Goal: Task Accomplishment & Management: Manage account settings

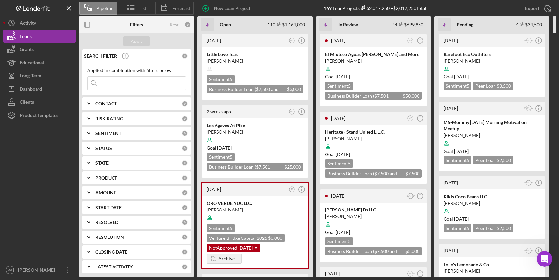
scroll to position [99, 0]
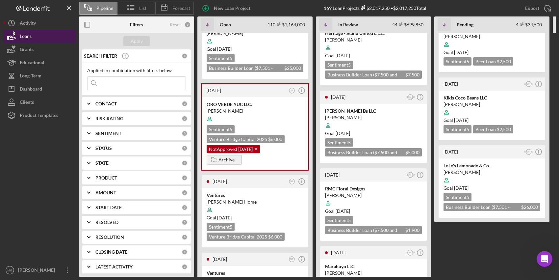
click at [25, 36] on div "Loans" at bounding box center [26, 37] width 12 height 15
click at [118, 81] on input at bounding box center [137, 83] width 98 height 13
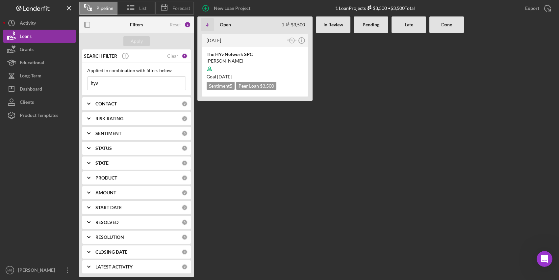
scroll to position [0, 0]
type input "hyv"
click at [258, 68] on div at bounding box center [255, 69] width 97 height 13
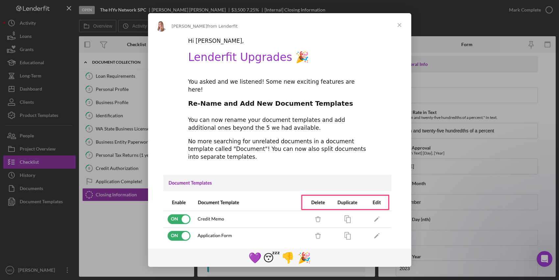
click at [400, 24] on span "Close" at bounding box center [400, 25] width 24 height 24
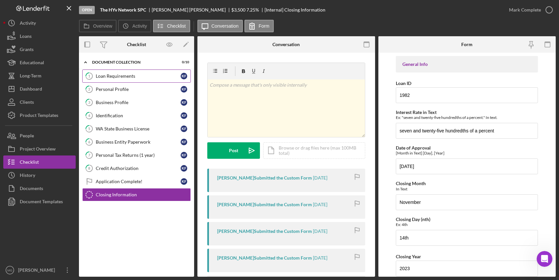
click at [125, 77] on div "Loan Requirements" at bounding box center [138, 75] width 85 height 5
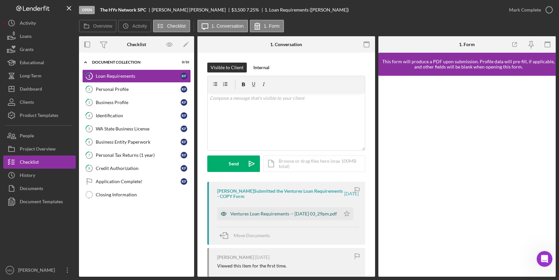
click at [254, 213] on div "Ventures Loan Requirements -- [DATE] 03_29pm.pdf" at bounding box center [283, 213] width 107 height 5
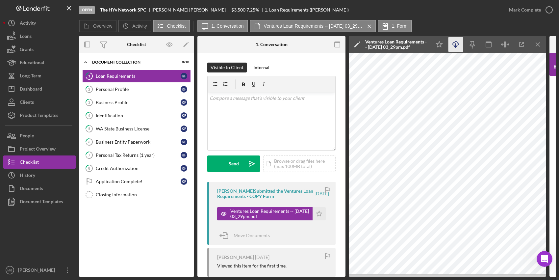
click at [455, 42] on icon "button" at bounding box center [456, 43] width 6 height 4
click at [139, 91] on div "Personal Profile" at bounding box center [138, 89] width 85 height 5
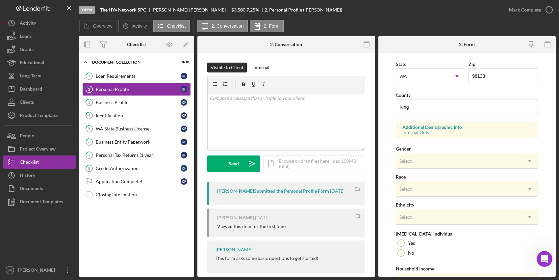
scroll to position [216, 0]
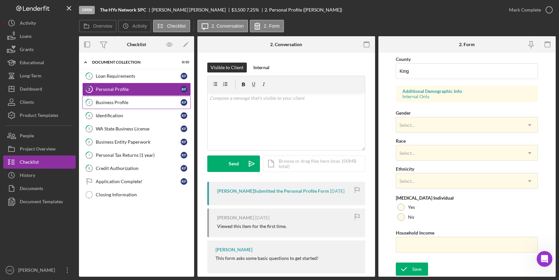
click at [113, 101] on div "Business Profile" at bounding box center [138, 102] width 85 height 5
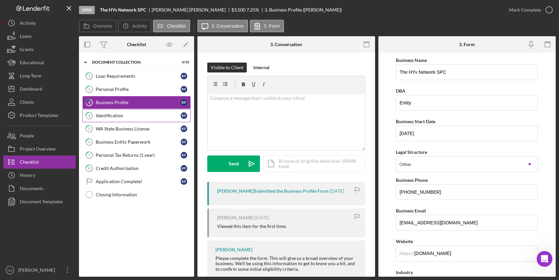
click at [113, 115] on div "Identification" at bounding box center [138, 115] width 85 height 5
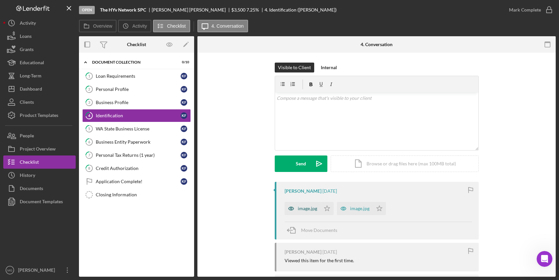
click at [305, 206] on div "image.jpg" at bounding box center [307, 208] width 19 height 5
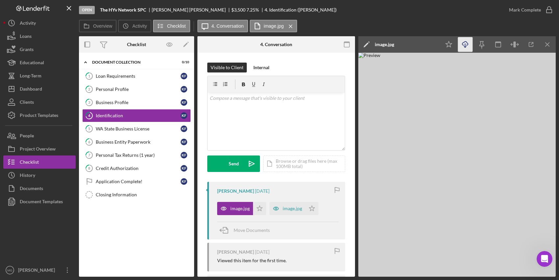
click at [463, 43] on icon "Icon/Download" at bounding box center [465, 44] width 15 height 15
click at [409, 63] on img at bounding box center [456, 165] width 197 height 224
click at [293, 204] on div "image.jpg" at bounding box center [288, 208] width 36 height 13
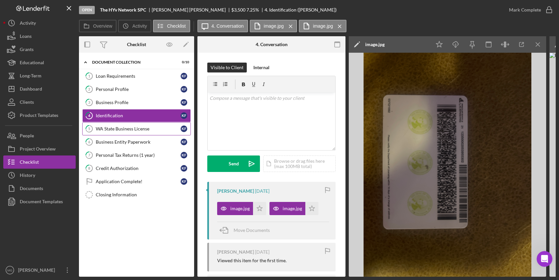
click at [120, 125] on link "5 WA State Business License K F" at bounding box center [136, 128] width 109 height 13
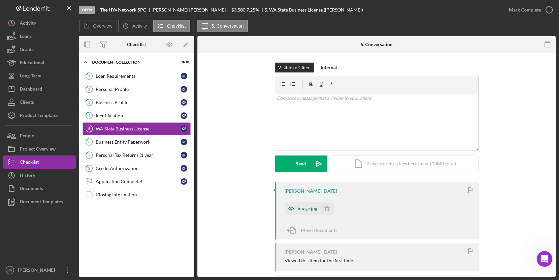
click at [311, 208] on div "image.jpg" at bounding box center [307, 208] width 19 height 5
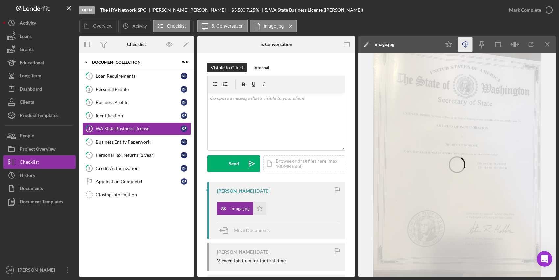
click at [466, 45] on icon "Icon/Download" at bounding box center [465, 44] width 15 height 15
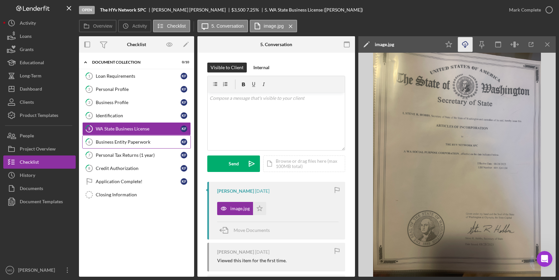
click at [118, 142] on div "Business Entity Paperwork" at bounding box center [138, 141] width 85 height 5
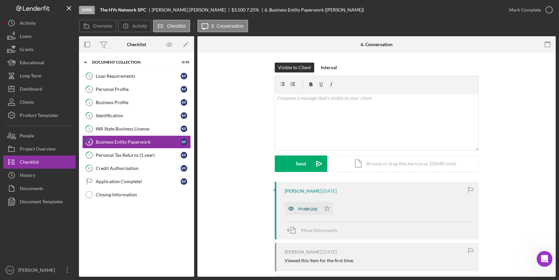
click at [303, 210] on div "image.jpg" at bounding box center [307, 208] width 19 height 5
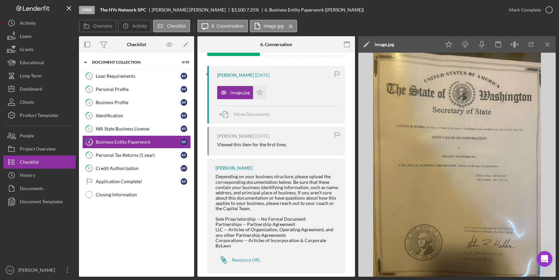
scroll to position [125, 0]
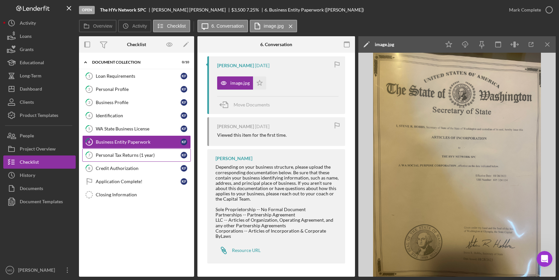
click at [129, 153] on div "Personal Tax Returns (1 year)" at bounding box center [138, 154] width 85 height 5
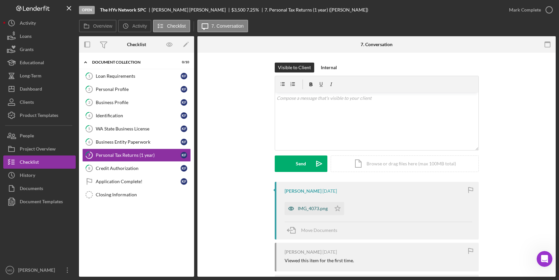
click at [307, 203] on div "IMG_4073.png" at bounding box center [308, 208] width 46 height 13
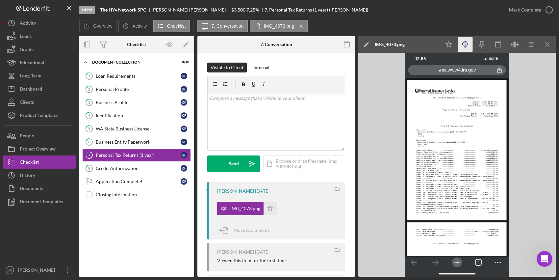
click at [465, 44] on icon "Icon/Download" at bounding box center [465, 44] width 15 height 15
click at [127, 171] on link "8 Credit Authorization K F" at bounding box center [136, 168] width 109 height 13
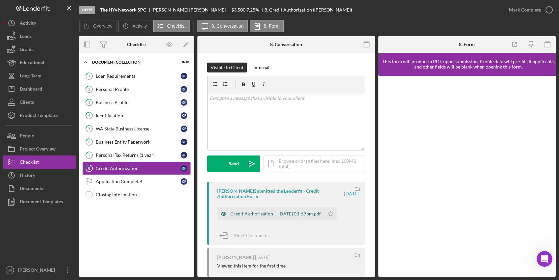
click at [278, 208] on div "Credit Authorization -- [DATE] 03_57pm.pdf" at bounding box center [270, 213] width 107 height 13
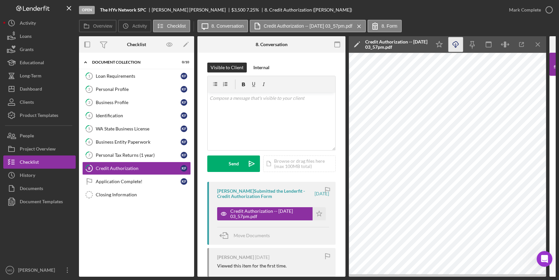
click at [457, 42] on icon "Icon/Download" at bounding box center [456, 44] width 15 height 15
click at [225, 18] on div "Open The HYv Network SPC [PERSON_NAME] $3,500 $3,500 7.25 % 8. Credit Authoriza…" at bounding box center [291, 10] width 424 height 20
click at [223, 23] on label "8. Conversation" at bounding box center [228, 25] width 32 height 5
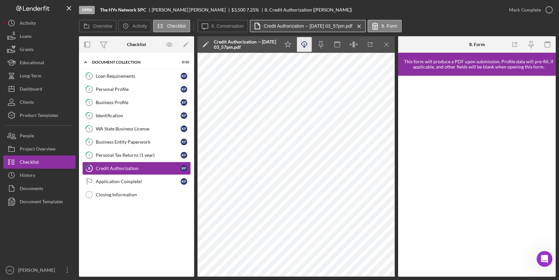
click at [255, 22] on icon at bounding box center [257, 26] width 16 height 16
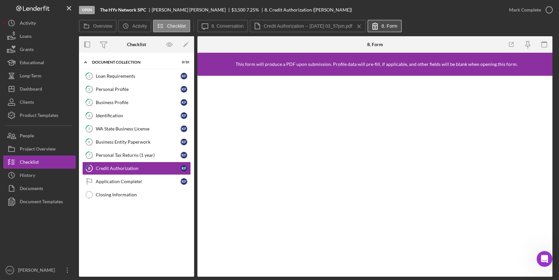
click at [396, 27] on label "8. Form" at bounding box center [390, 25] width 16 height 5
